Goal: Task Accomplishment & Management: Manage account settings

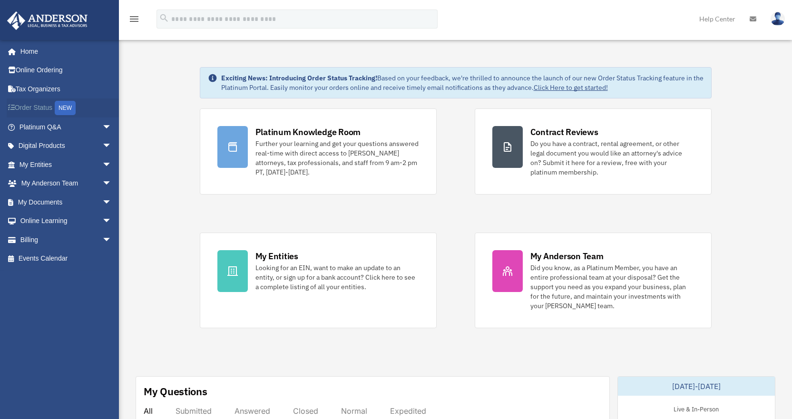
click at [40, 108] on link "Order Status NEW" at bounding box center [66, 107] width 119 height 19
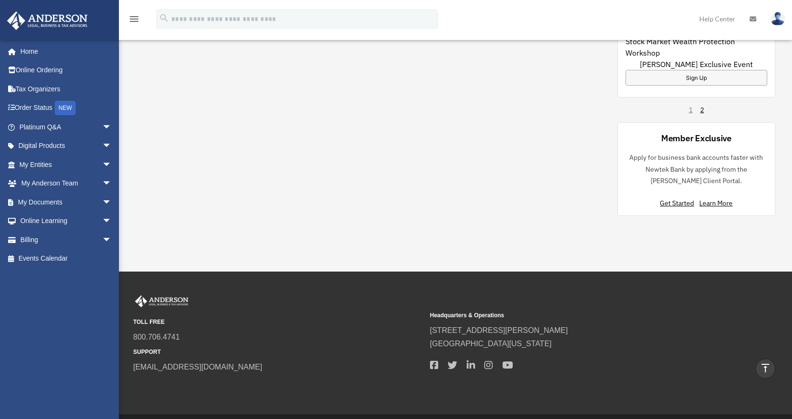
scroll to position [728, 0]
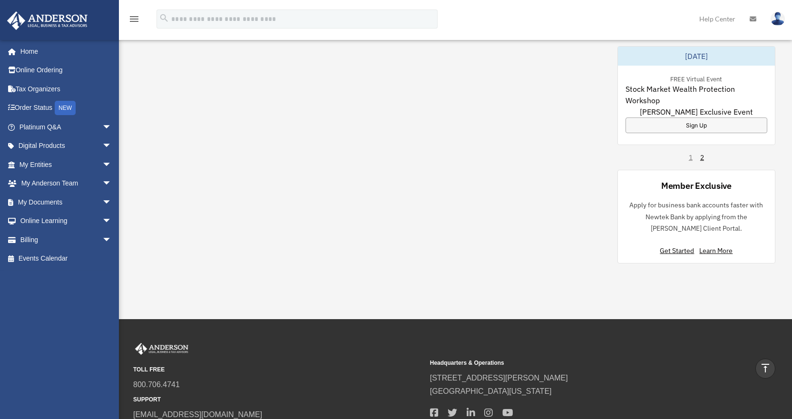
scroll to position [633, 0]
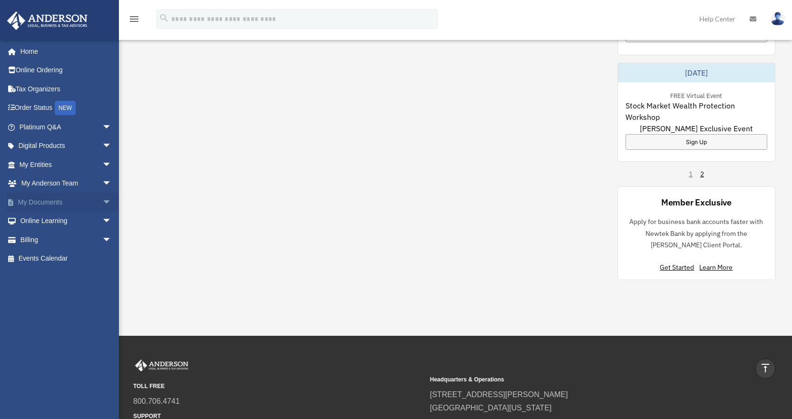
click at [102, 207] on span "arrow_drop_down" at bounding box center [111, 202] width 19 height 19
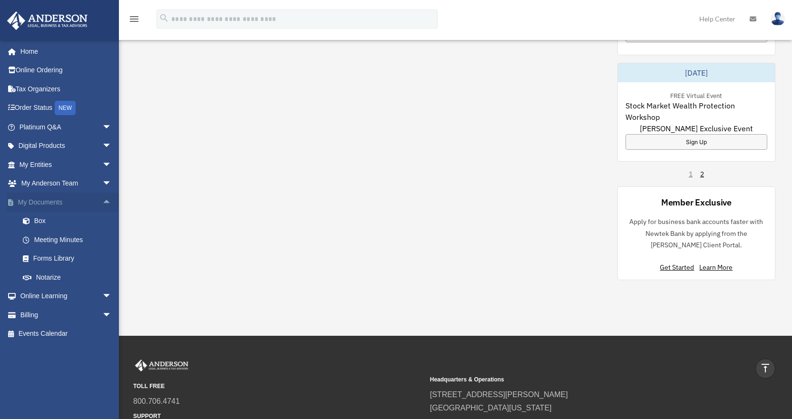
click at [102, 207] on span "arrow_drop_up" at bounding box center [111, 202] width 19 height 19
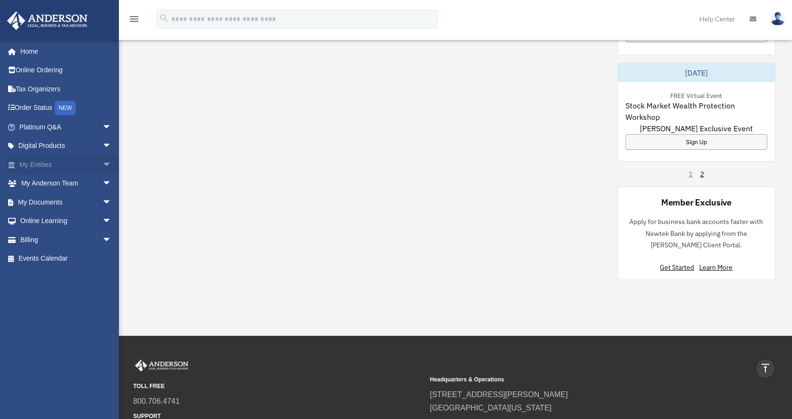
click at [47, 158] on link "My Entities arrow_drop_down" at bounding box center [66, 164] width 119 height 19
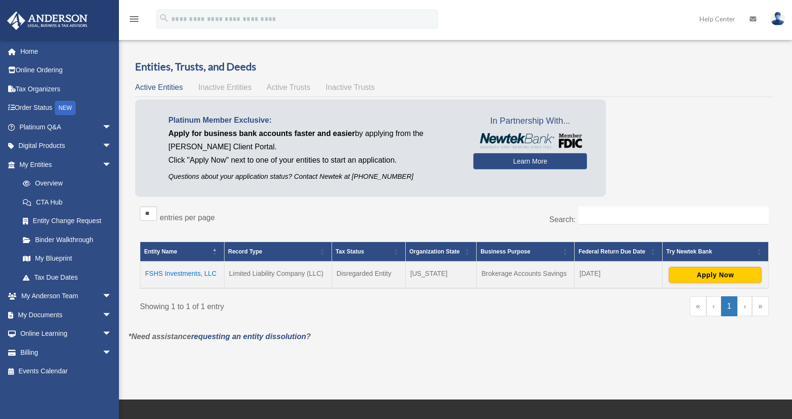
drag, startPoint x: 482, startPoint y: 275, endPoint x: 568, endPoint y: 276, distance: 86.1
click at [568, 276] on td "Brokerage Accounts Savings" at bounding box center [525, 274] width 98 height 27
click at [569, 276] on td "Brokerage Accounts Savings" at bounding box center [525, 274] width 98 height 27
click at [650, 308] on div "« ‹ 1 › »" at bounding box center [614, 310] width 307 height 29
click at [61, 185] on link "Overview" at bounding box center [69, 183] width 113 height 19
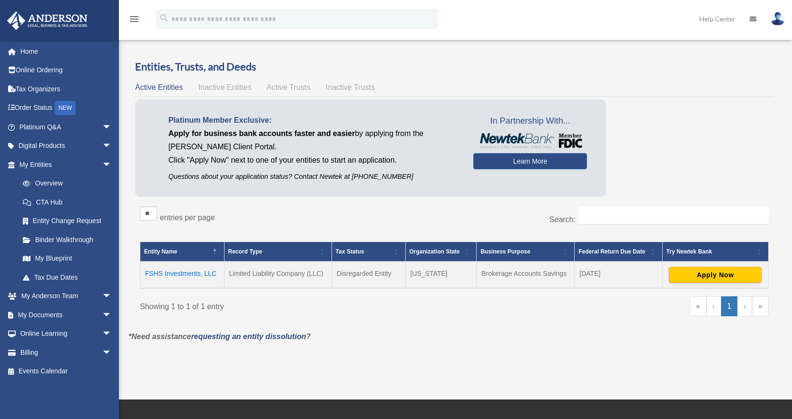
click at [171, 271] on td "FSHS Investments, LLC" at bounding box center [182, 274] width 84 height 27
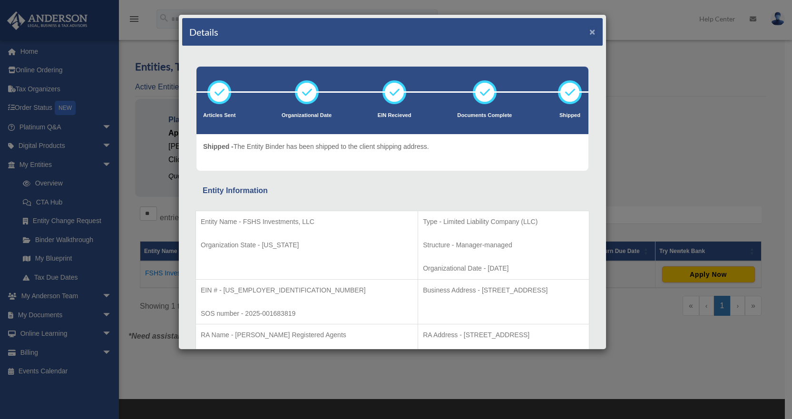
click at [589, 32] on button "×" at bounding box center [592, 32] width 6 height 10
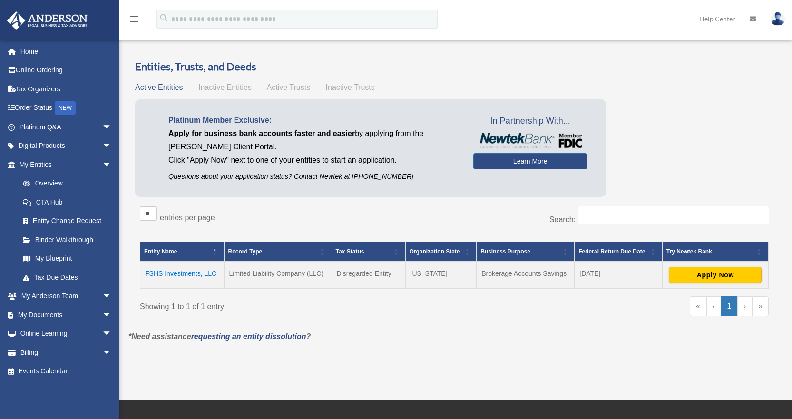
click at [124, 175] on div "Entities, Trusts, and Deeds Active Entities Inactive Entities Active Trusts Ina…" at bounding box center [454, 194] width 666 height 271
click at [121, 107] on div "Entities, Trusts, and Deeds Active Entities Inactive Entities Active Trusts Ina…" at bounding box center [454, 194] width 666 height 271
click at [126, 105] on div "Entities, Trusts, and Deeds Active Entities Inactive Entities Active Trusts Ina…" at bounding box center [454, 194] width 666 height 271
click at [66, 185] on link "Overview" at bounding box center [69, 183] width 113 height 19
click at [222, 85] on span "Inactive Entities" at bounding box center [224, 87] width 53 height 8
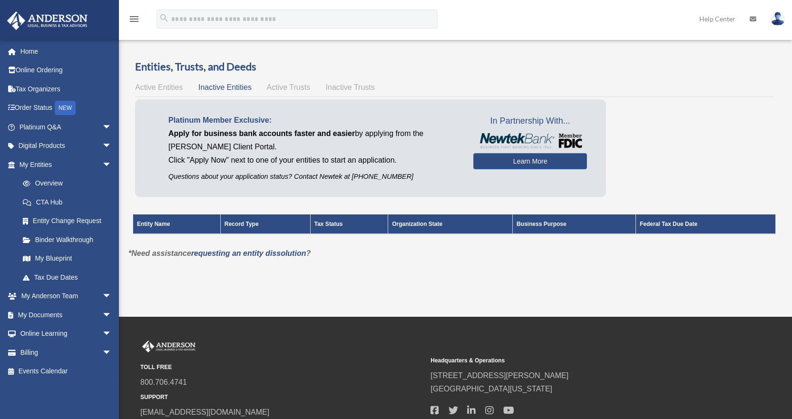
click at [274, 85] on span "Active Trusts" at bounding box center [289, 87] width 44 height 8
click at [332, 87] on span "Inactive Trusts" at bounding box center [350, 87] width 49 height 8
click at [152, 87] on span "Active Entities" at bounding box center [159, 87] width 48 height 8
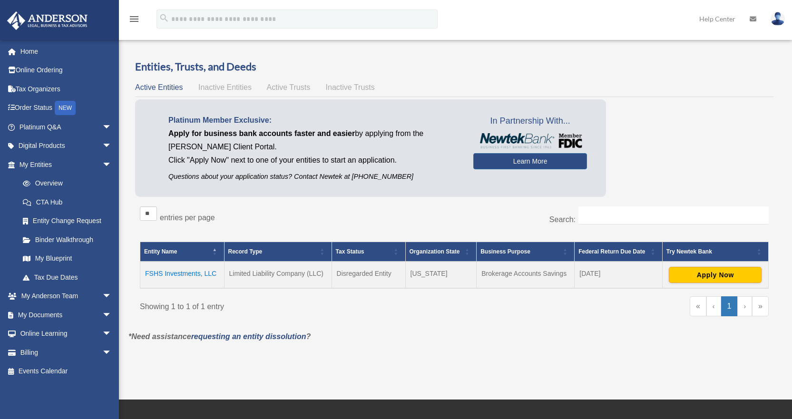
click at [124, 69] on div "Entities, Trusts, and Deeds Active Entities Inactive Entities Active Trusts Ina…" at bounding box center [454, 194] width 666 height 271
click at [56, 52] on link "Home" at bounding box center [66, 51] width 119 height 19
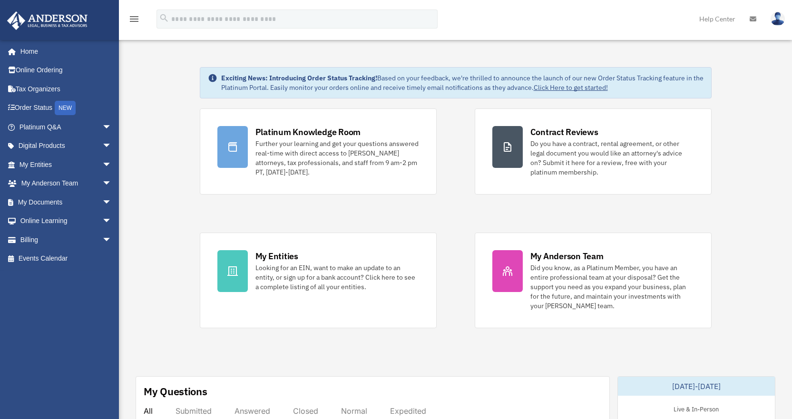
click at [779, 20] on img at bounding box center [777, 19] width 14 height 14
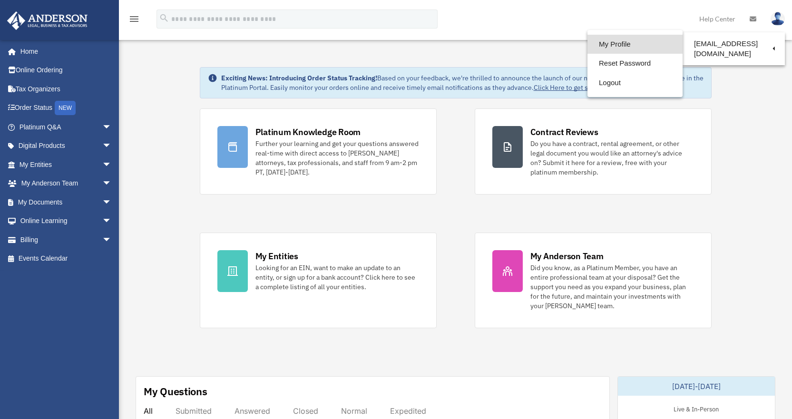
click at [622, 43] on link "My Profile" at bounding box center [634, 44] width 95 height 19
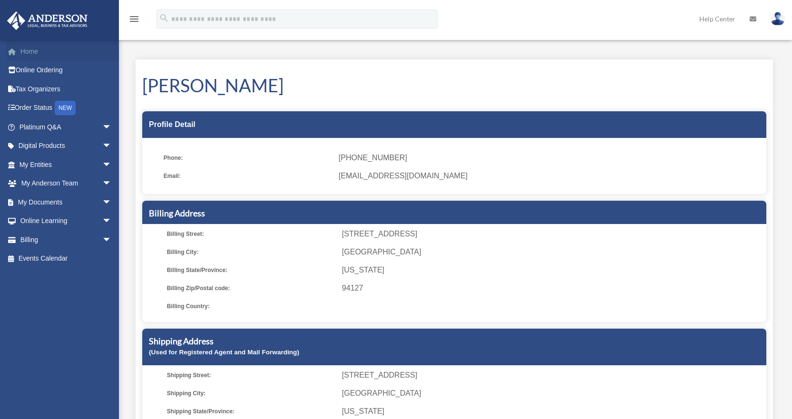
click at [54, 55] on link "Home" at bounding box center [66, 51] width 119 height 19
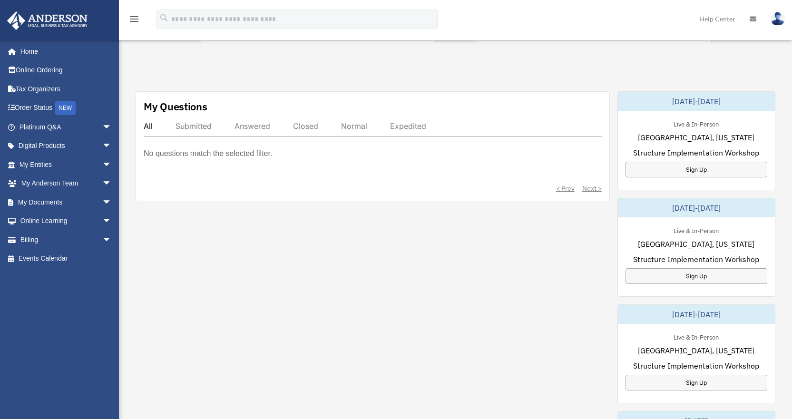
scroll to position [285, 0]
click at [775, 131] on div "Exciting News: Introducing Order Status Tracking! Based on your feedback, we're…" at bounding box center [455, 204] width 687 height 893
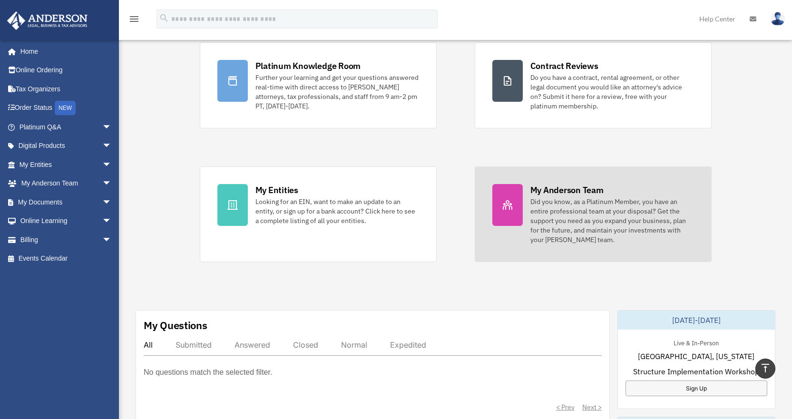
scroll to position [0, 0]
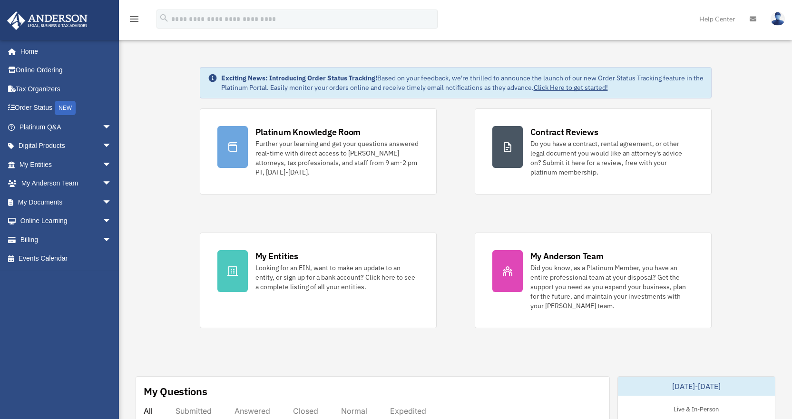
click at [782, 16] on img at bounding box center [777, 19] width 14 height 14
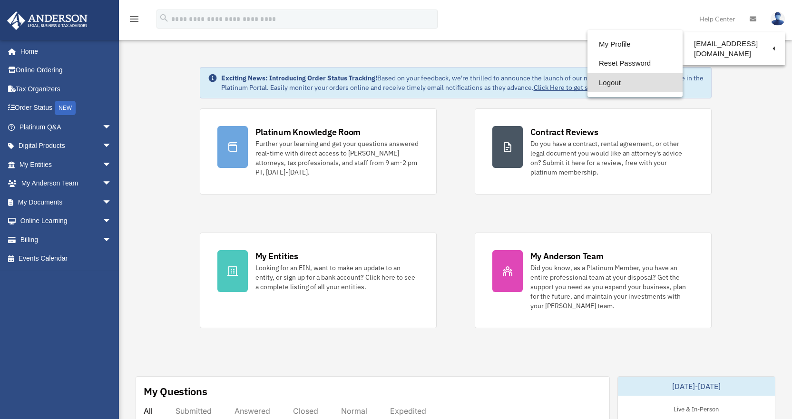
click at [614, 81] on link "Logout" at bounding box center [634, 82] width 95 height 19
